Goal: Task Accomplishment & Management: Use online tool/utility

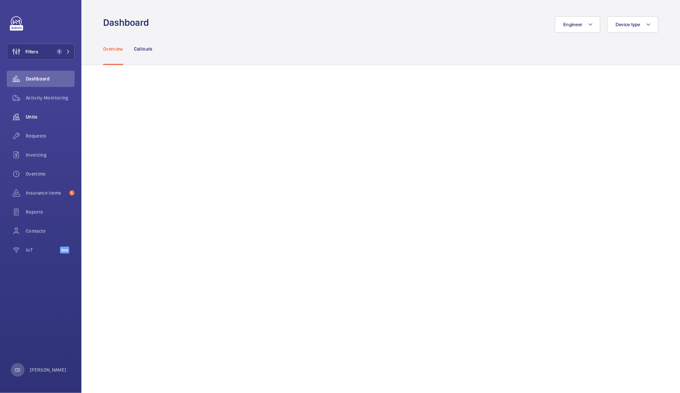
click at [17, 116] on wm-front-icon-button at bounding box center [16, 117] width 19 height 16
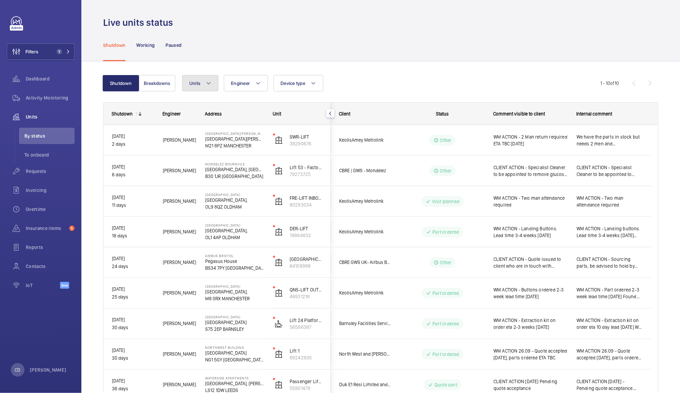
click at [202, 87] on button "Units" at bounding box center [200, 83] width 36 height 16
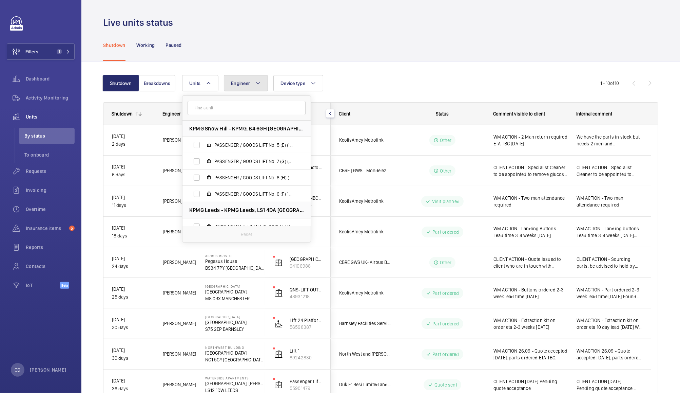
click at [246, 90] on button "Engineer" at bounding box center [246, 83] width 44 height 16
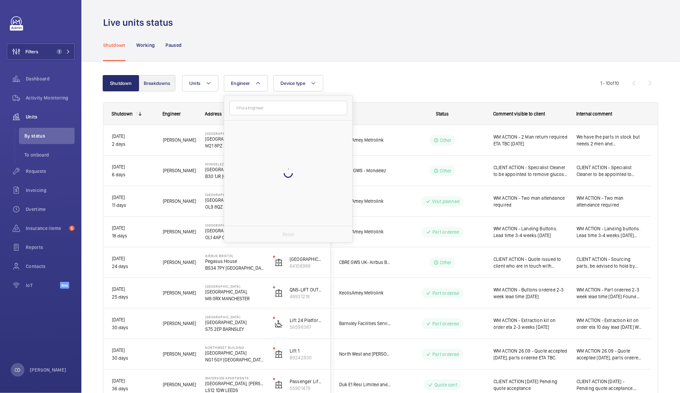
click at [154, 91] on button "Breakdowns" at bounding box center [157, 83] width 37 height 16
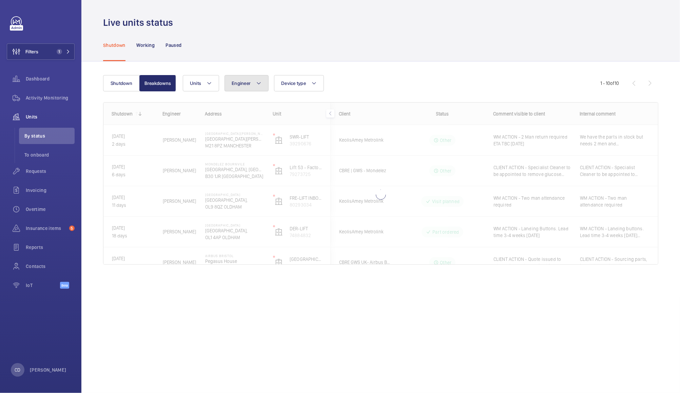
click at [259, 83] on mat-icon at bounding box center [258, 83] width 5 height 8
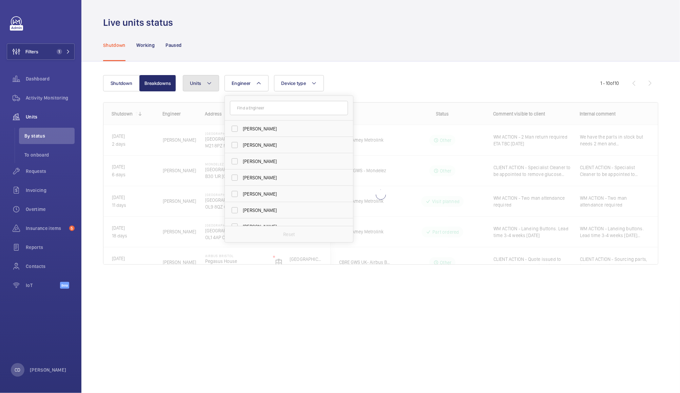
click at [198, 81] on span "Units" at bounding box center [195, 82] width 11 height 5
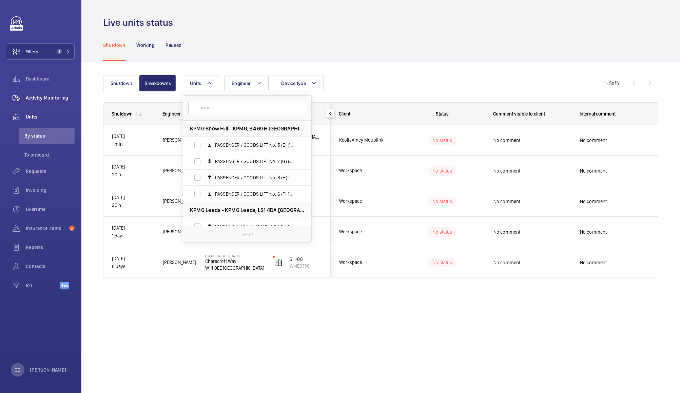
click at [43, 97] on span "Activity Monitoring" at bounding box center [50, 97] width 49 height 7
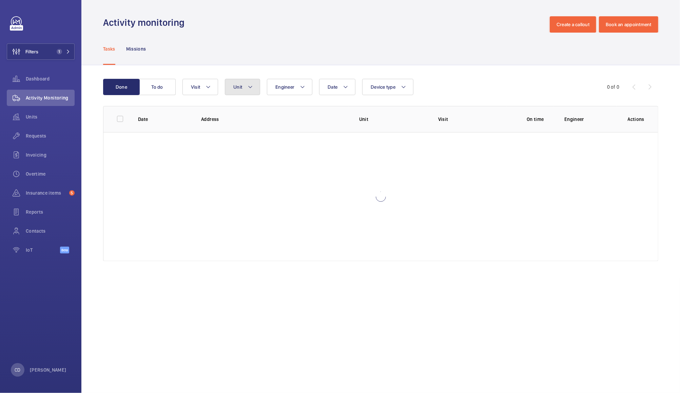
click at [244, 82] on button "Unit" at bounding box center [242, 87] width 35 height 16
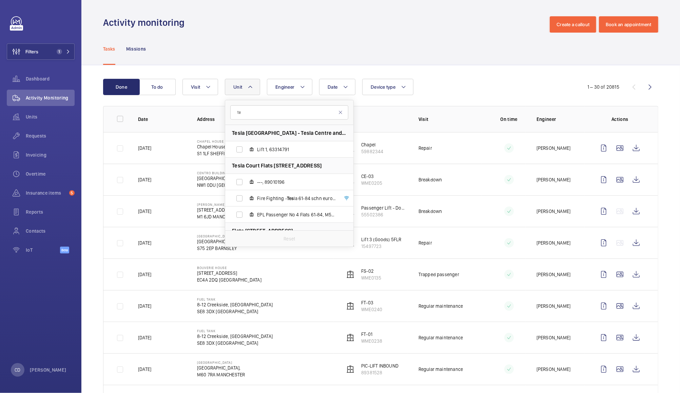
type input "t"
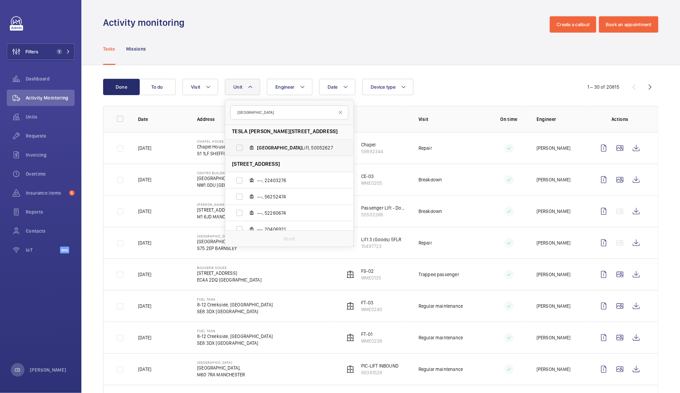
type input "[GEOGRAPHIC_DATA]"
click at [303, 146] on span "Sheffield Lift, 50052627" at bounding box center [296, 147] width 79 height 7
click at [246, 146] on input "Sheffield Lift, 50052627" at bounding box center [240, 148] width 14 height 14
checkbox input "true"
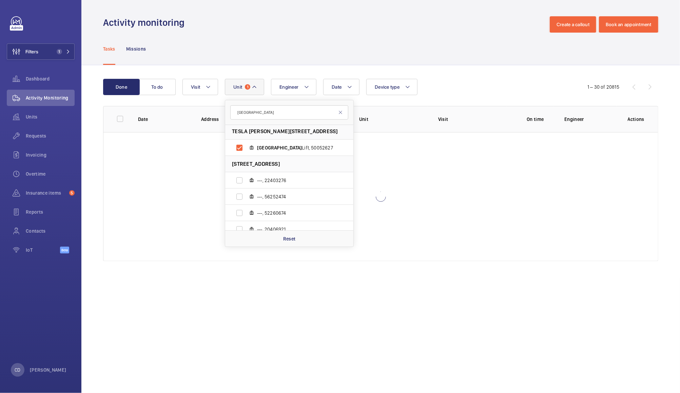
click at [412, 39] on div "Tasks Missions" at bounding box center [380, 49] width 555 height 32
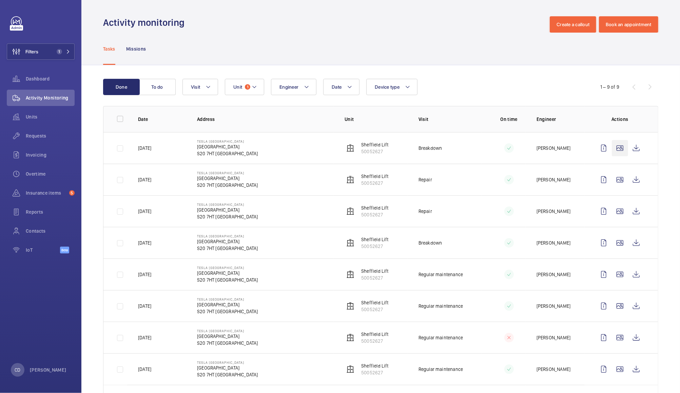
click at [612, 148] on wm-front-icon-button at bounding box center [620, 148] width 16 height 16
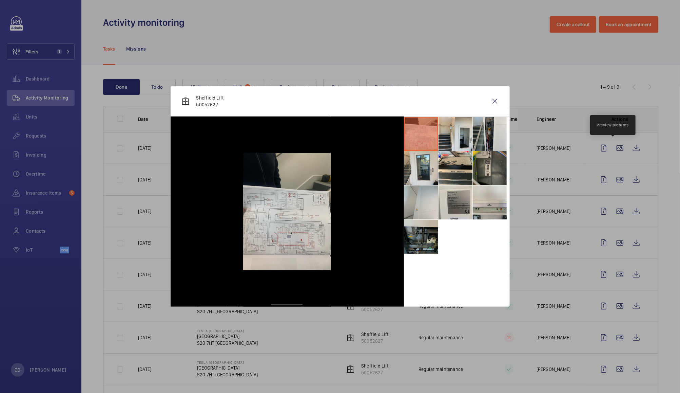
click at [420, 244] on li at bounding box center [421, 237] width 34 height 34
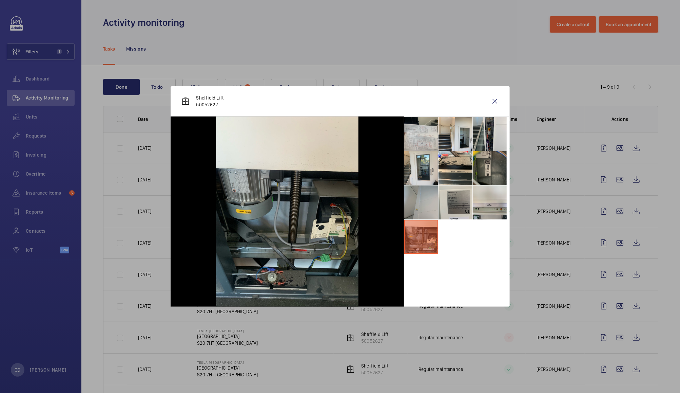
click at [424, 202] on li at bounding box center [421, 202] width 34 height 34
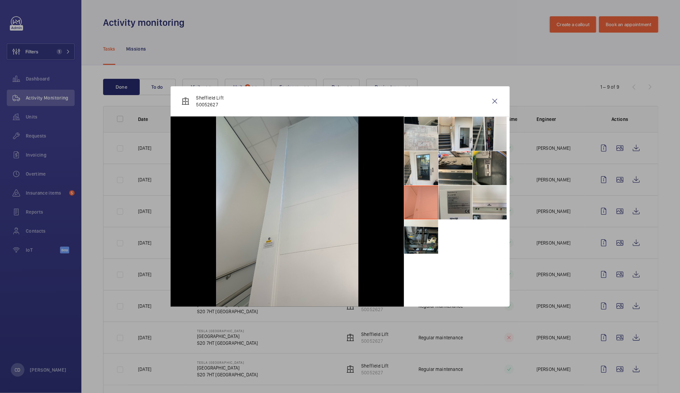
click at [457, 206] on li at bounding box center [456, 202] width 34 height 34
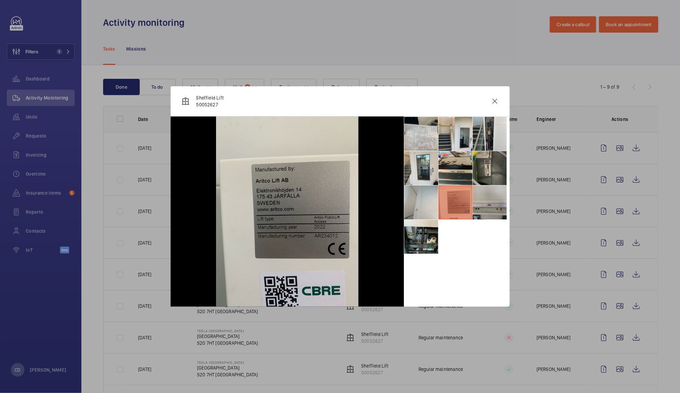
click at [486, 209] on li at bounding box center [490, 202] width 34 height 34
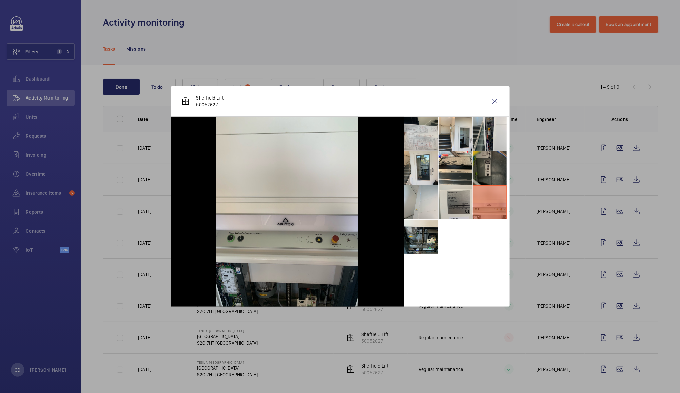
click at [486, 168] on li at bounding box center [490, 168] width 34 height 34
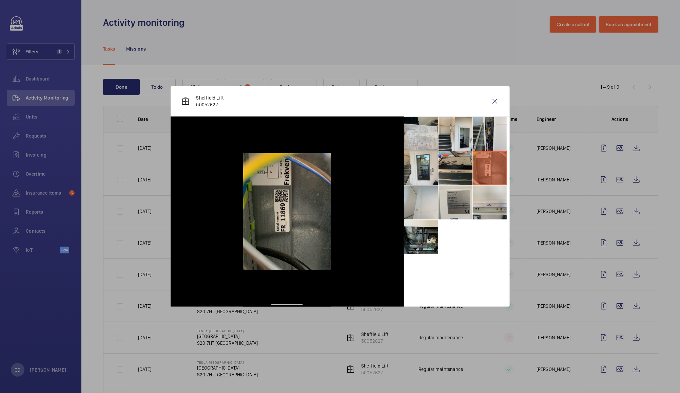
click at [462, 171] on li at bounding box center [456, 168] width 34 height 34
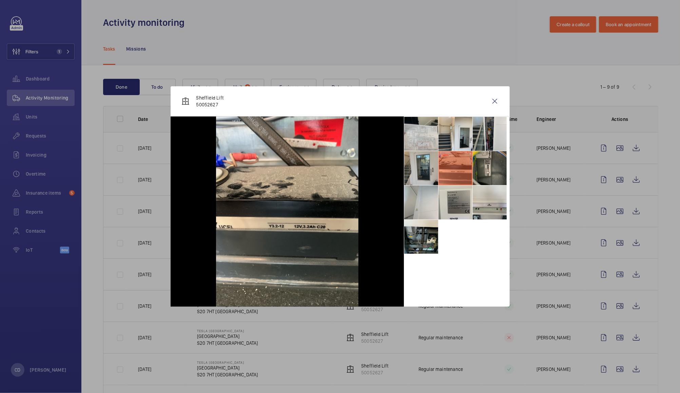
click at [425, 171] on li at bounding box center [421, 168] width 34 height 34
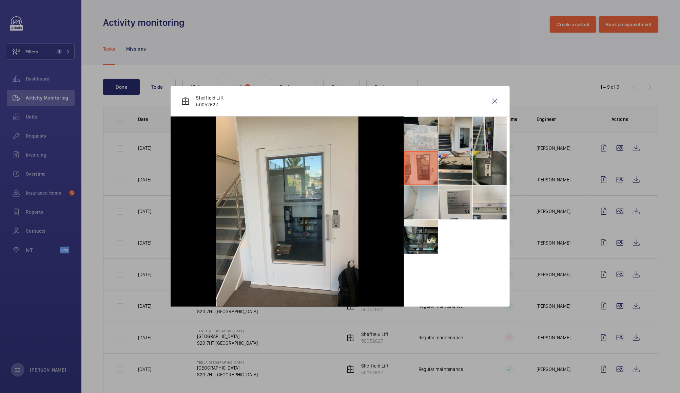
click at [455, 135] on li at bounding box center [456, 134] width 34 height 34
click at [489, 135] on li at bounding box center [490, 134] width 34 height 34
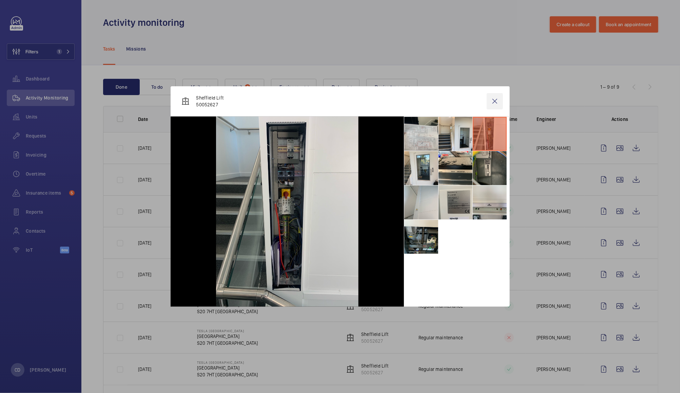
click at [494, 104] on wm-front-icon-button at bounding box center [495, 101] width 16 height 16
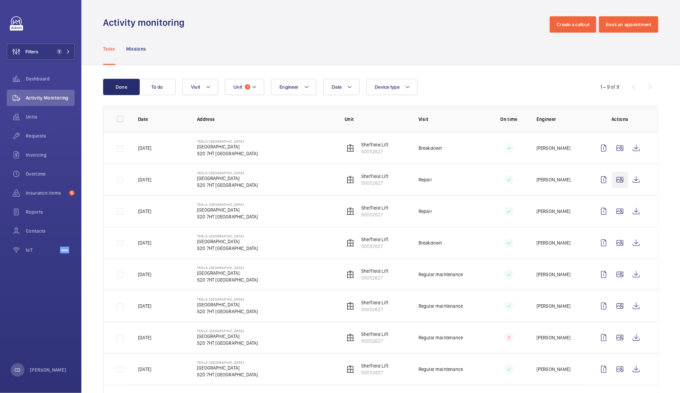
click at [613, 181] on wm-front-icon-button at bounding box center [620, 179] width 16 height 16
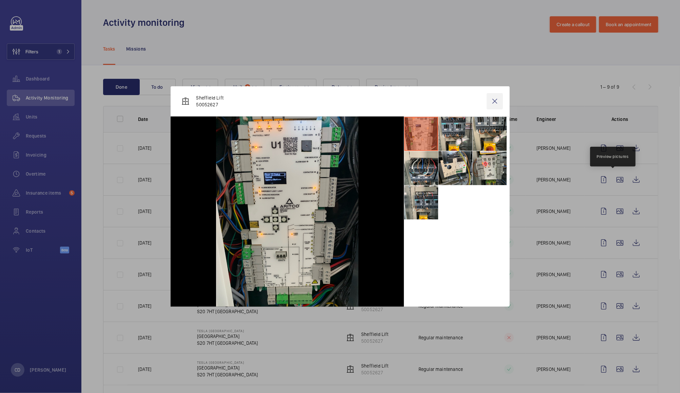
click at [494, 96] on wm-front-icon-button at bounding box center [495, 101] width 16 height 16
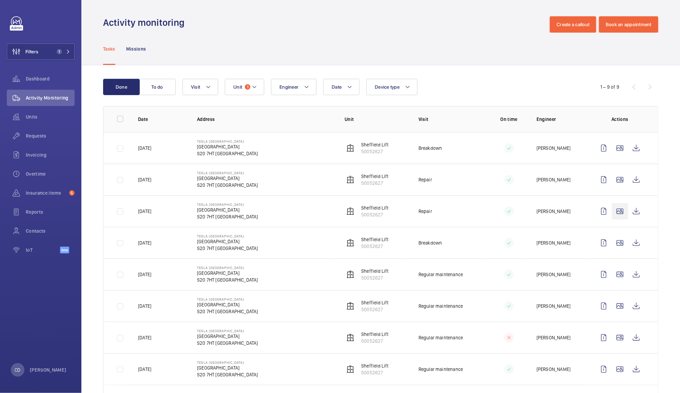
click at [616, 211] on wm-front-icon-button at bounding box center [620, 211] width 16 height 16
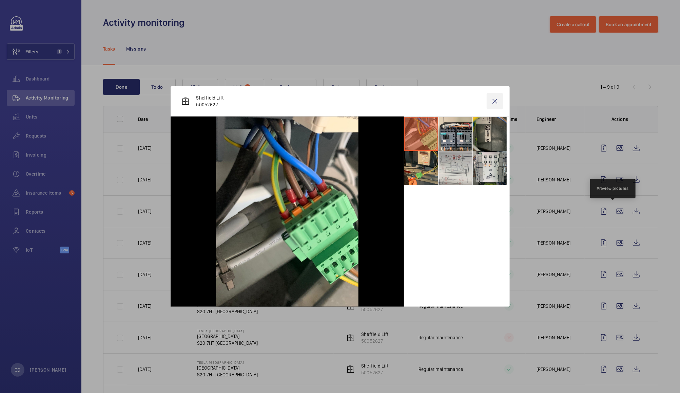
click at [500, 101] on wm-front-icon-button at bounding box center [495, 101] width 16 height 16
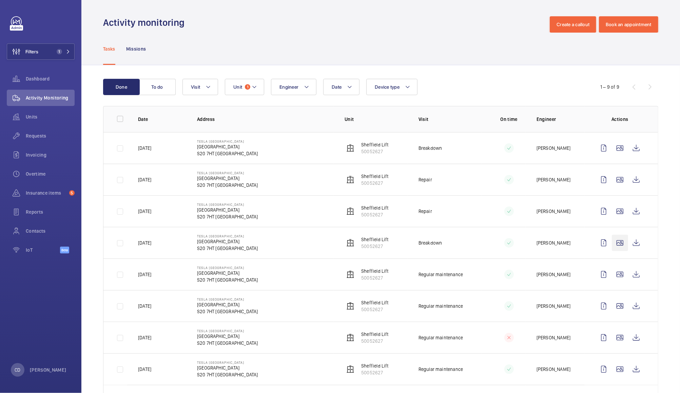
click at [616, 244] on wm-front-icon-button at bounding box center [620, 242] width 16 height 16
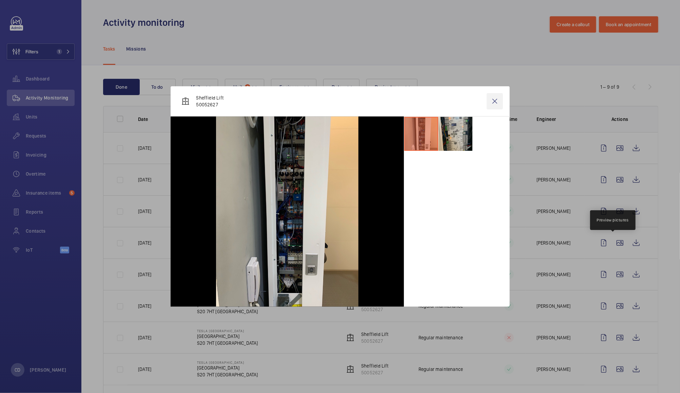
click at [493, 104] on wm-front-icon-button at bounding box center [495, 101] width 16 height 16
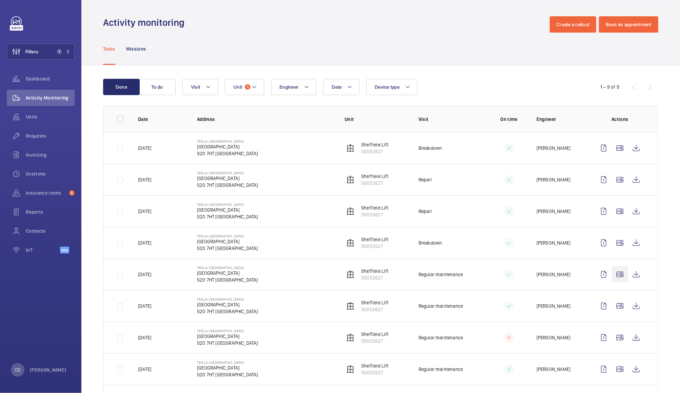
click at [621, 273] on wm-front-icon-button at bounding box center [620, 274] width 16 height 16
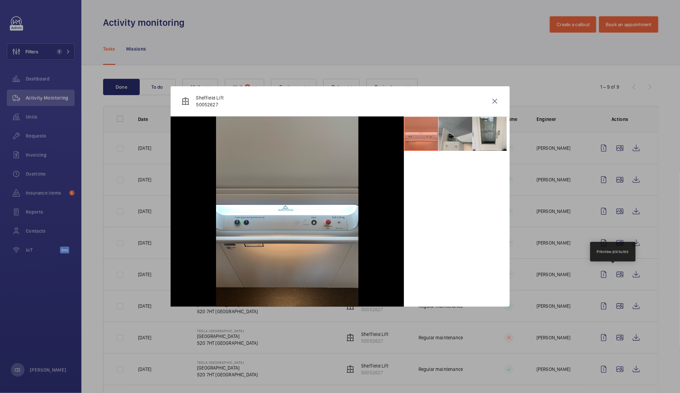
click at [460, 132] on li at bounding box center [456, 134] width 34 height 34
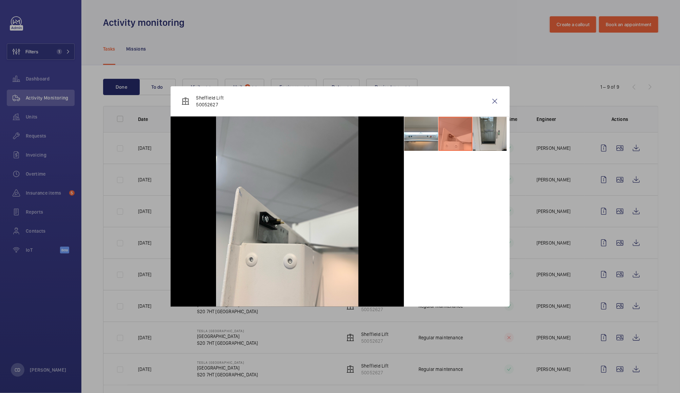
click at [489, 126] on li at bounding box center [490, 134] width 34 height 34
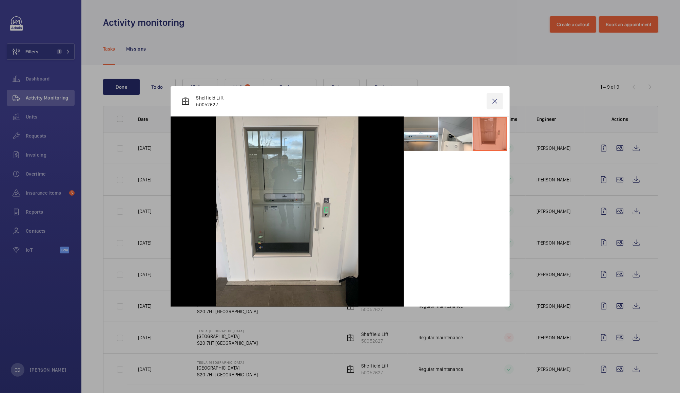
click at [495, 103] on wm-front-icon-button at bounding box center [495, 101] width 16 height 16
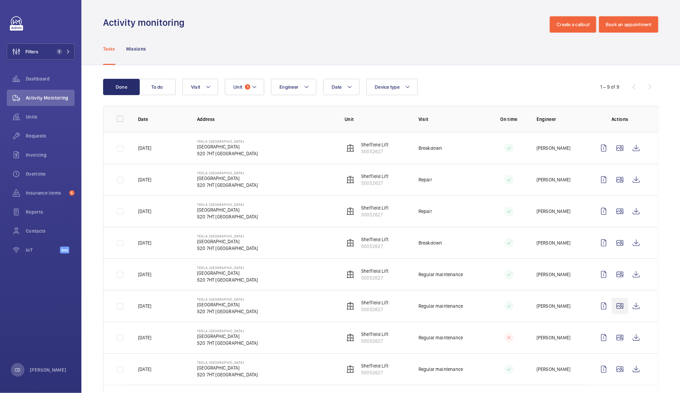
click at [612, 309] on wm-front-icon-button at bounding box center [620, 306] width 16 height 16
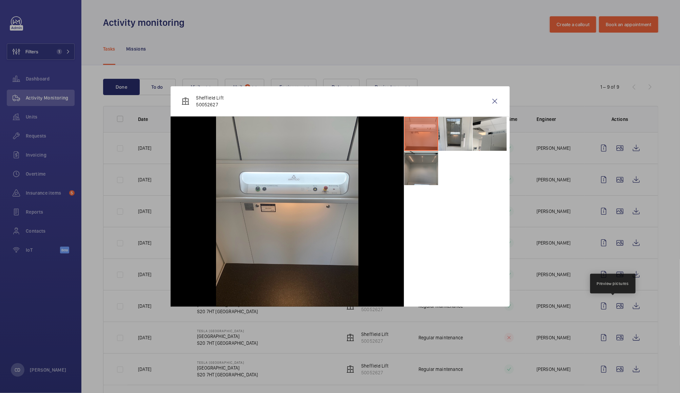
click at [416, 170] on li at bounding box center [421, 168] width 34 height 34
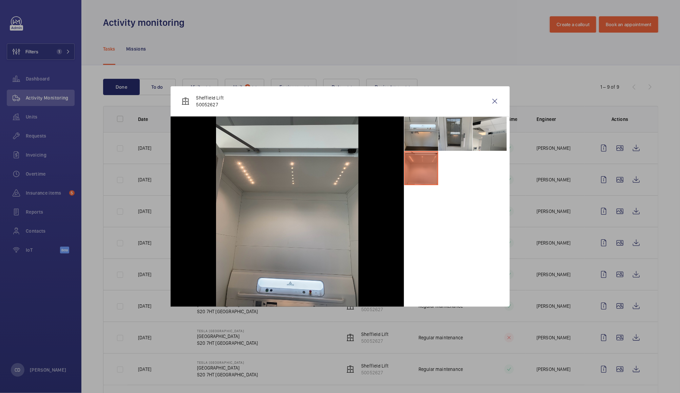
click at [456, 130] on li at bounding box center [456, 134] width 34 height 34
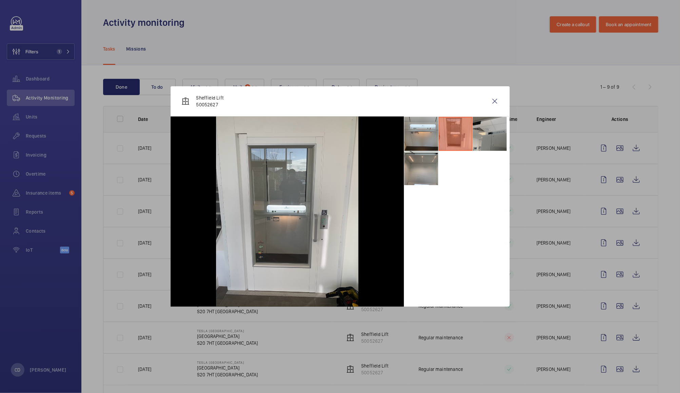
click at [483, 132] on li at bounding box center [490, 134] width 34 height 34
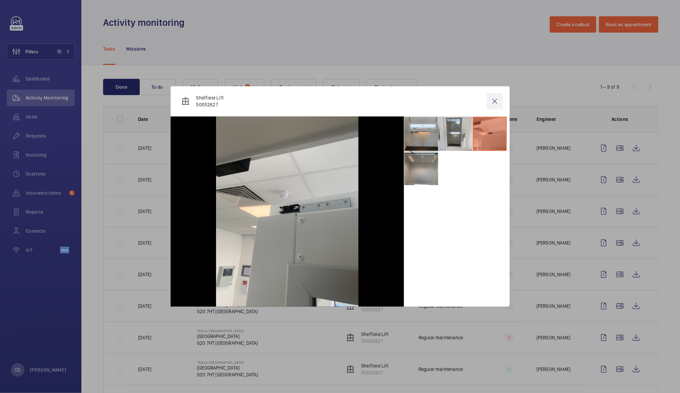
click at [495, 100] on wm-front-icon-button at bounding box center [495, 101] width 16 height 16
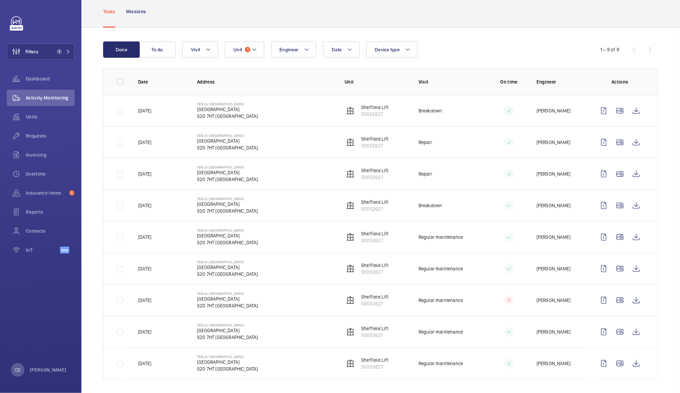
scroll to position [37, 0]
click at [616, 304] on wm-front-icon-button at bounding box center [620, 300] width 16 height 16
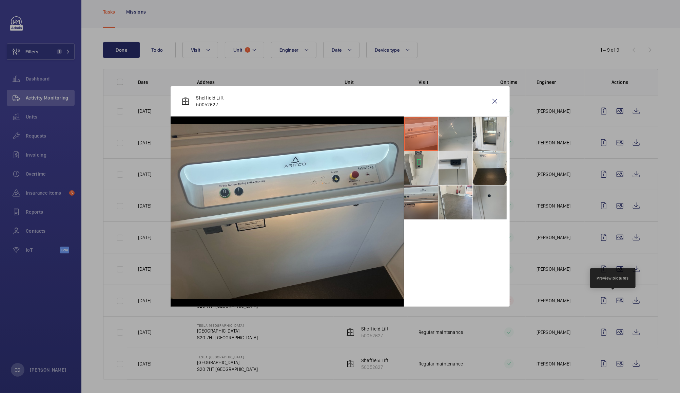
click at [427, 199] on li at bounding box center [421, 202] width 34 height 34
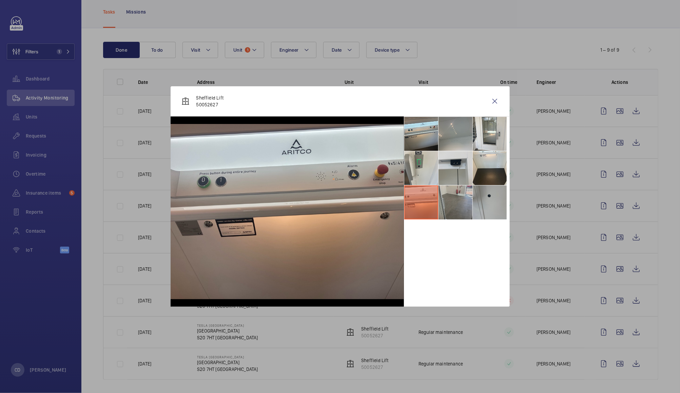
click at [456, 201] on li at bounding box center [456, 202] width 34 height 34
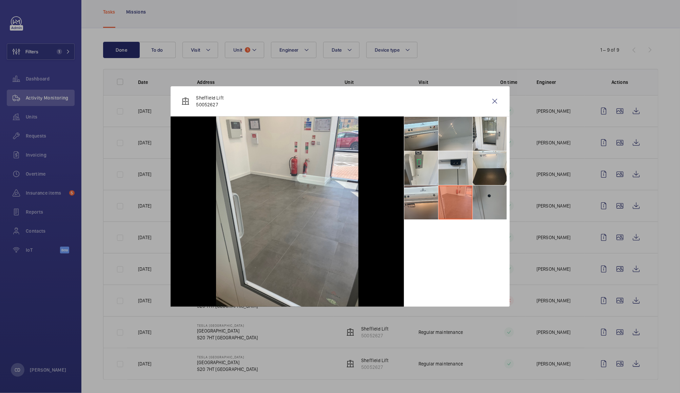
click at [484, 205] on li at bounding box center [490, 202] width 34 height 34
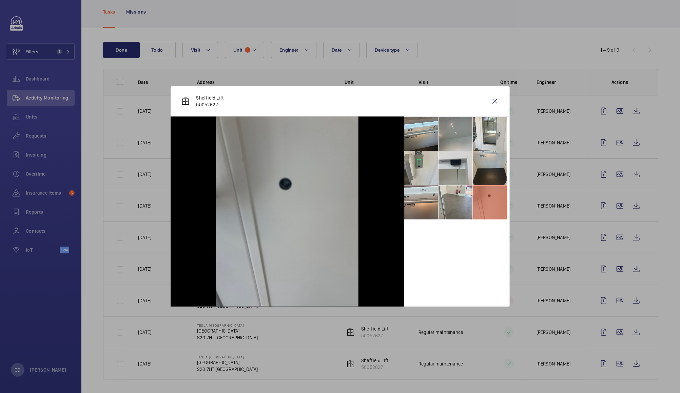
click at [491, 164] on li at bounding box center [490, 168] width 34 height 34
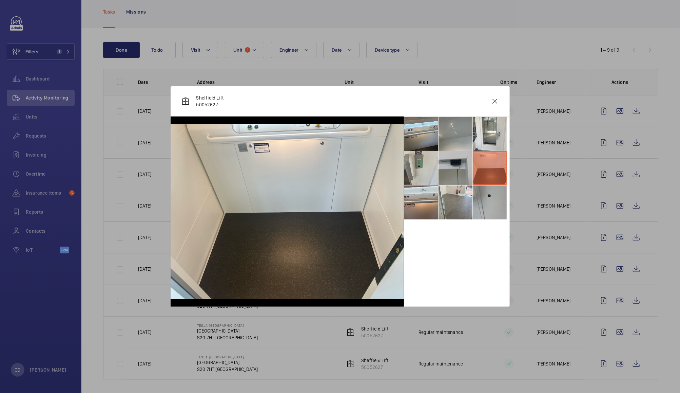
click at [456, 174] on li at bounding box center [456, 168] width 34 height 34
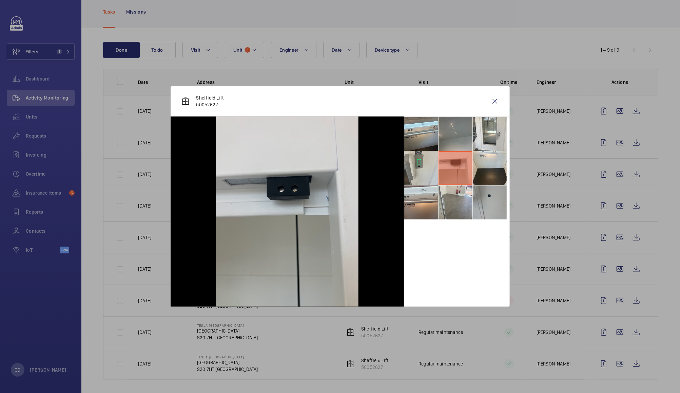
click at [455, 133] on li at bounding box center [456, 134] width 34 height 34
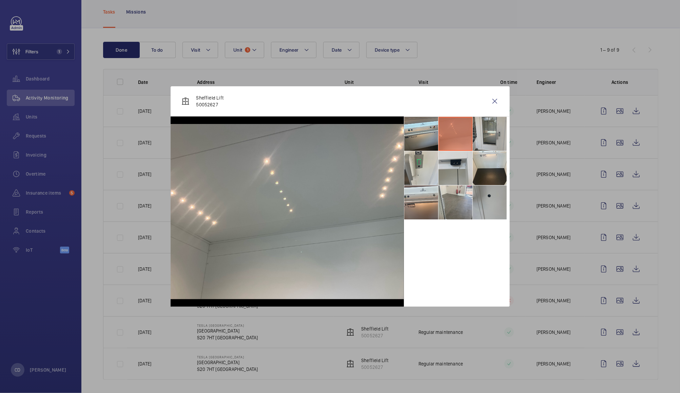
click at [488, 132] on li at bounding box center [490, 134] width 34 height 34
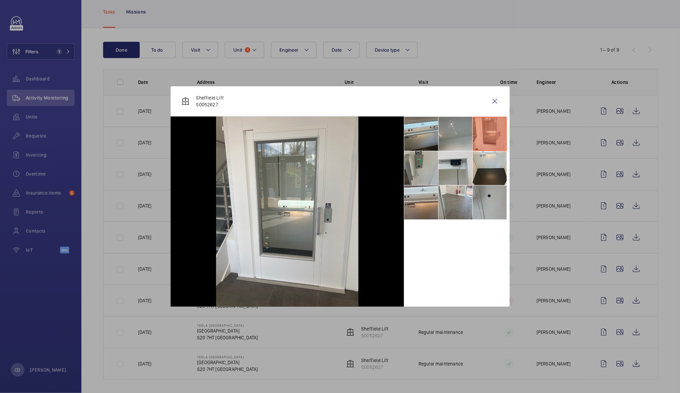
click at [416, 175] on li at bounding box center [421, 168] width 34 height 34
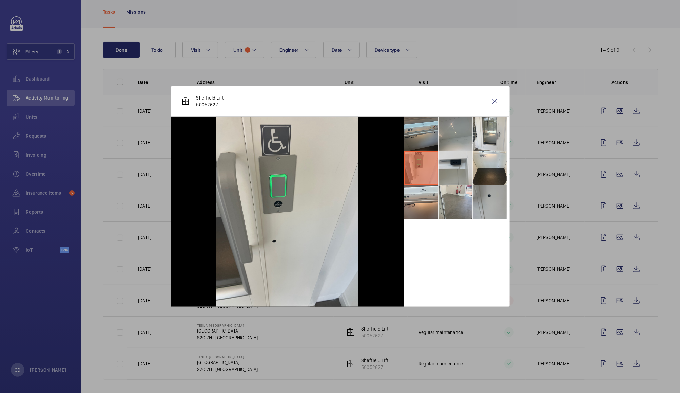
click at [427, 138] on li at bounding box center [421, 134] width 34 height 34
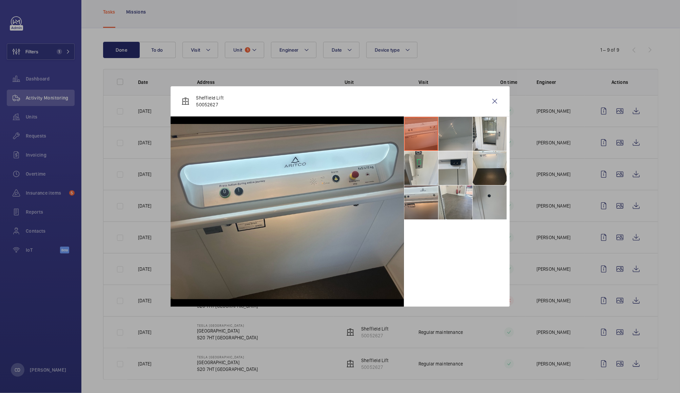
click at [453, 148] on li at bounding box center [456, 134] width 34 height 34
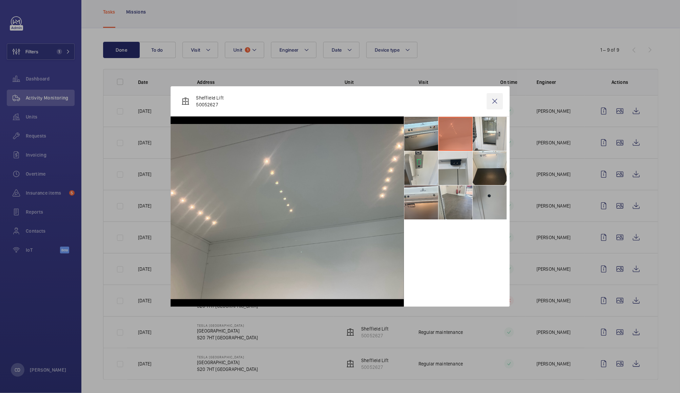
click at [498, 101] on wm-front-icon-button at bounding box center [495, 101] width 16 height 16
